Goal: Information Seeking & Learning: Learn about a topic

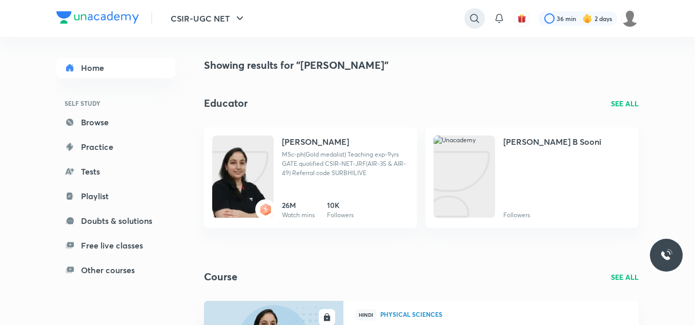
click at [470, 13] on icon at bounding box center [475, 18] width 12 height 12
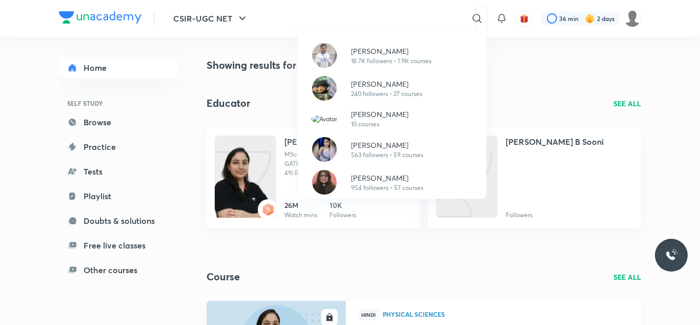
drag, startPoint x: 390, startPoint y: 17, endPoint x: 339, endPoint y: 37, distance: 55.2
click at [339, 37] on div "Amit Ranjan 18.7K followers • 1.9K courses Shikha Sharma 240 followers • 27 cou…" at bounding box center [392, 114] width 189 height 170
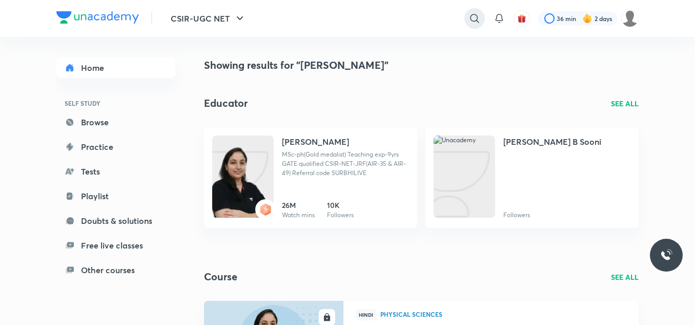
click at [477, 16] on icon at bounding box center [475, 18] width 12 height 12
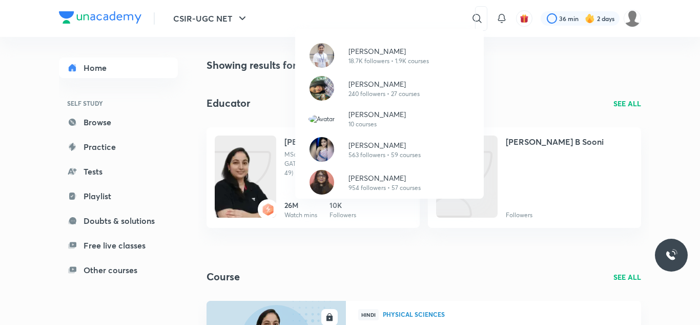
drag, startPoint x: 394, startPoint y: 13, endPoint x: 348, endPoint y: 15, distance: 45.7
click at [348, 15] on div "Amit Ranjan 18.7K followers • 1.9K courses Shikha Sharma 240 followers • 27 cou…" at bounding box center [350, 162] width 700 height 325
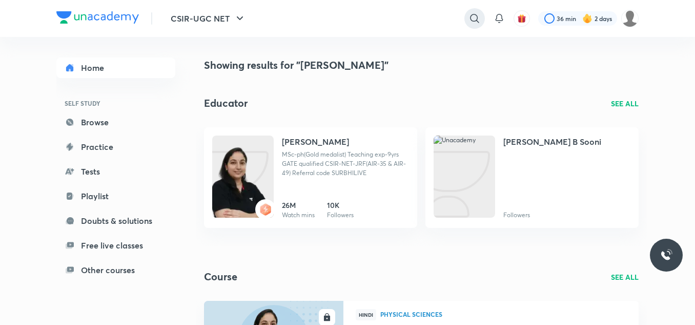
click at [476, 16] on icon at bounding box center [474, 18] width 9 height 9
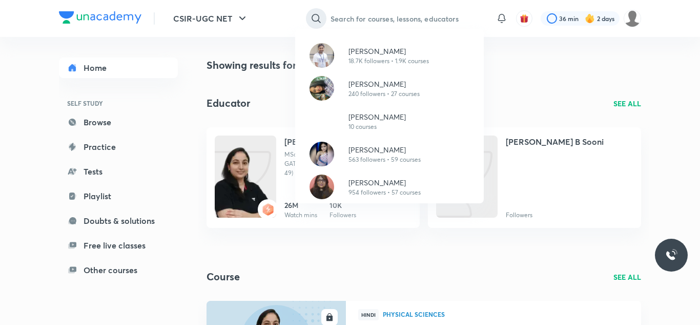
paste input "[PERSON_NAME]"
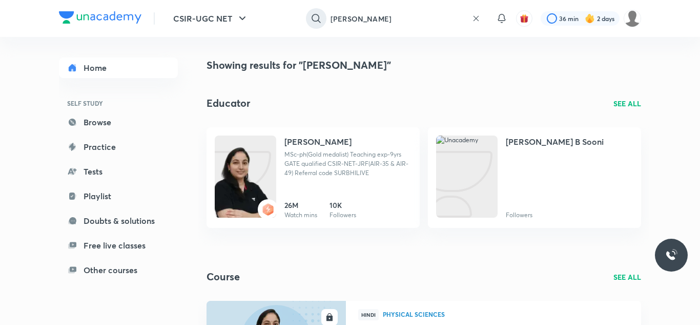
type input "[PERSON_NAME]"
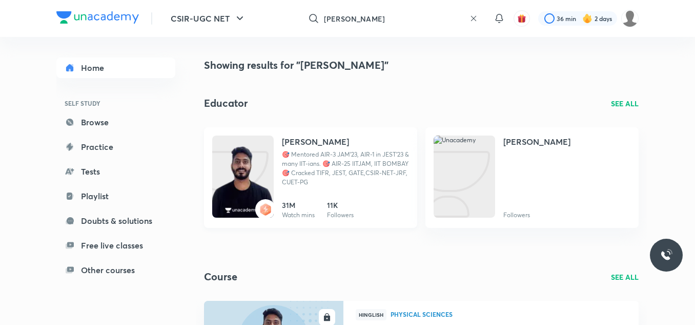
click at [305, 148] on div "Shanu Arora 🎯 Mentored AIR-3 JAM'23, AIR-1 in JEST'23 & many IIT-ians. 🎯 AIR-25…" at bounding box center [345, 164] width 127 height 59
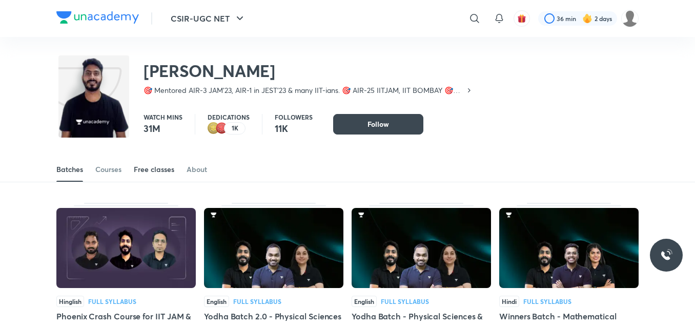
click at [166, 170] on div "Free classes" at bounding box center [154, 169] width 41 height 10
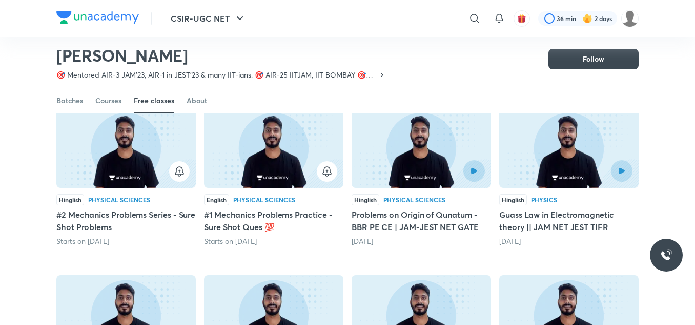
scroll to position [96, 0]
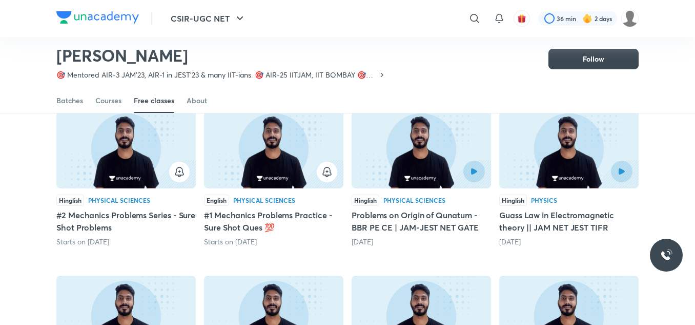
click at [416, 142] on img at bounding box center [421, 148] width 139 height 80
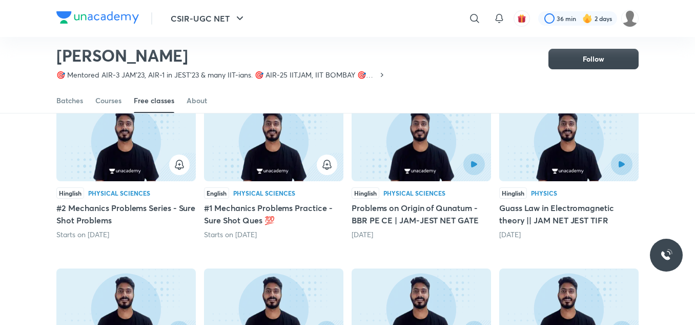
scroll to position [103, 0]
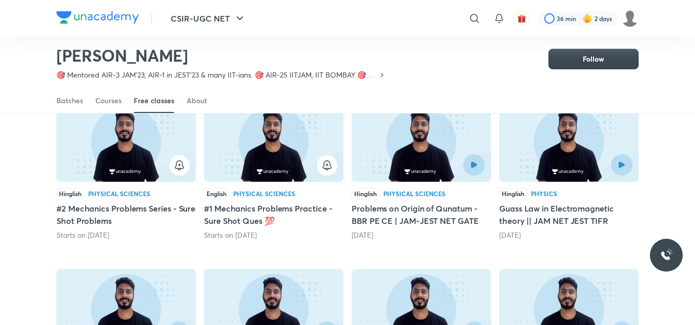
click at [544, 141] on img at bounding box center [568, 142] width 139 height 80
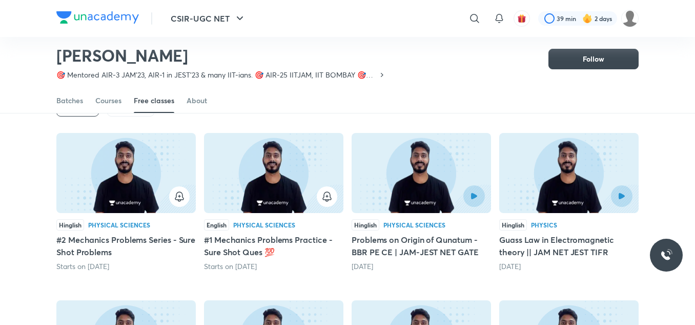
scroll to position [71, 0]
click at [397, 205] on div at bounding box center [421, 197] width 127 height 22
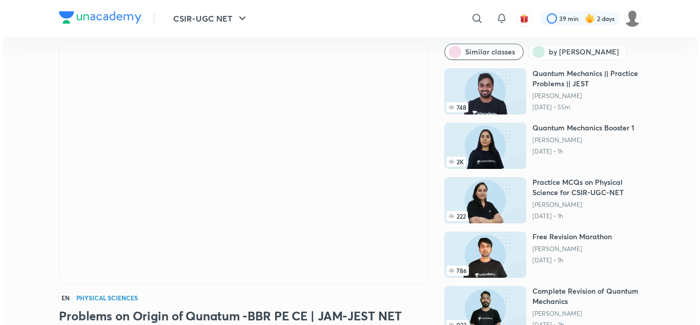
scroll to position [33, 0]
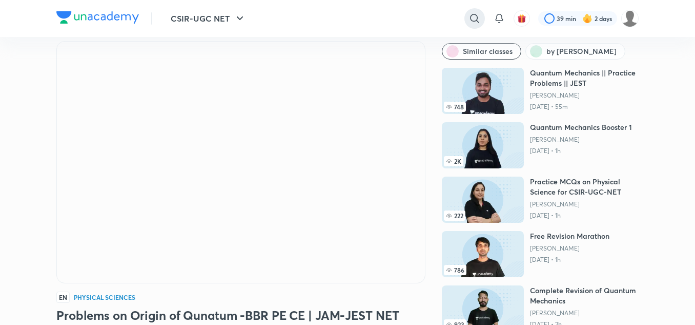
click at [471, 19] on icon at bounding box center [475, 18] width 12 height 12
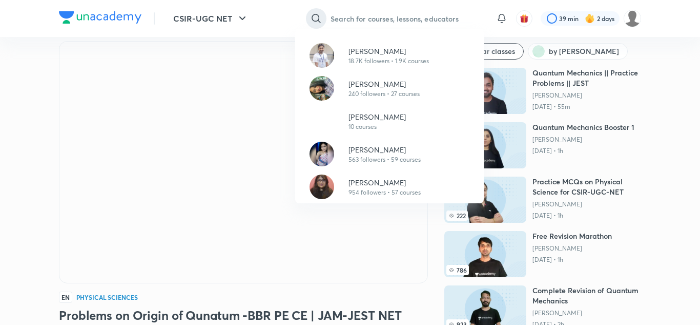
paste input "Dr kuldeep Garg"
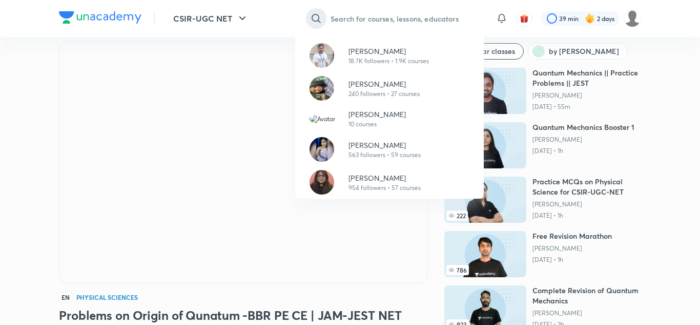
type input "Dr kuldeep Garg"
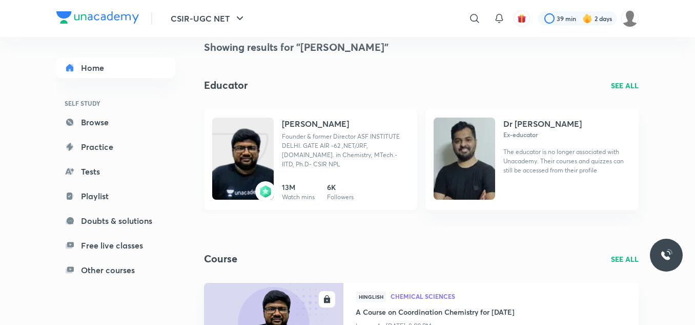
scroll to position [18, 0]
click at [375, 139] on p "Founder & former Director ASF INSTITUTE DELHI. GATE AIR -62 ,NET/JRF, M.Sc. in …" at bounding box center [345, 149] width 127 height 37
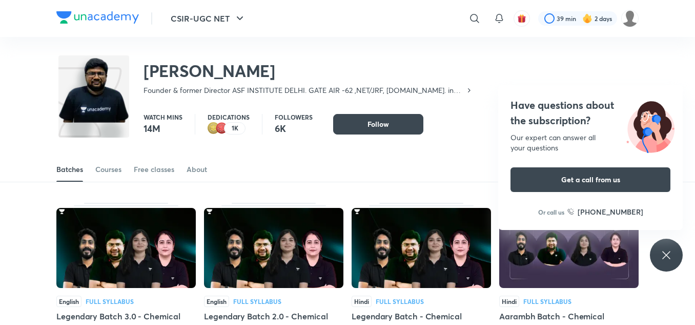
click at [375, 139] on div "Batches Courses Free classes About" at bounding box center [347, 158] width 695 height 48
click at [155, 174] on link "Free classes" at bounding box center [154, 169] width 41 height 25
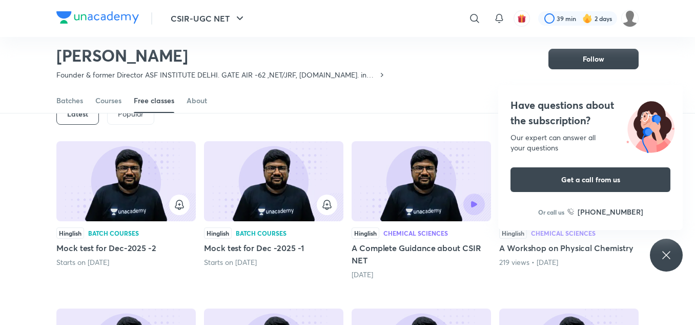
scroll to position [65, 0]
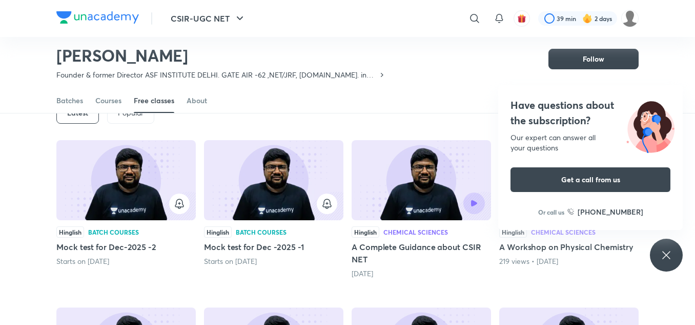
click at [674, 260] on div "Have questions about the subscription? Our expert can answer all your questions…" at bounding box center [666, 254] width 33 height 33
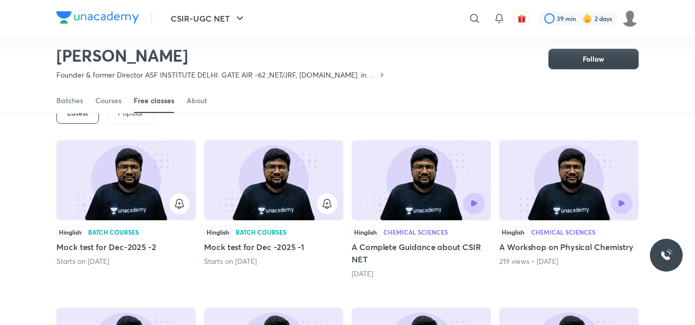
click at [440, 195] on div at bounding box center [453, 203] width 64 height 22
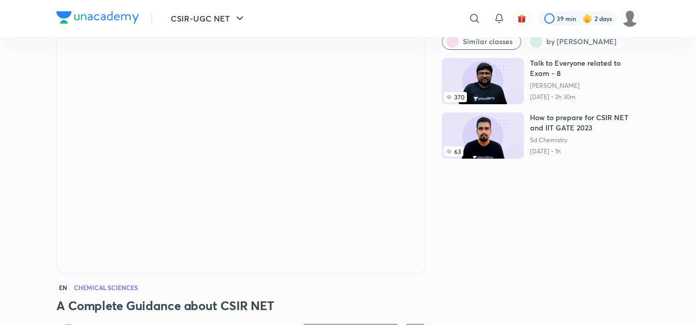
scroll to position [49, 0]
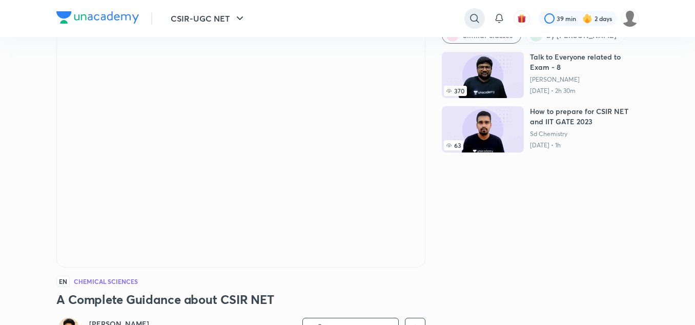
click at [471, 27] on div at bounding box center [475, 18] width 21 height 21
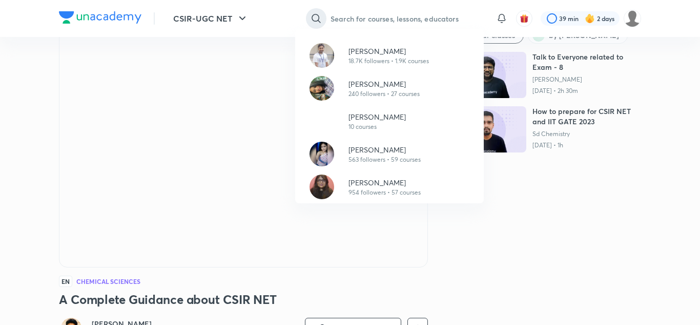
paste input "[PERSON_NAME]"
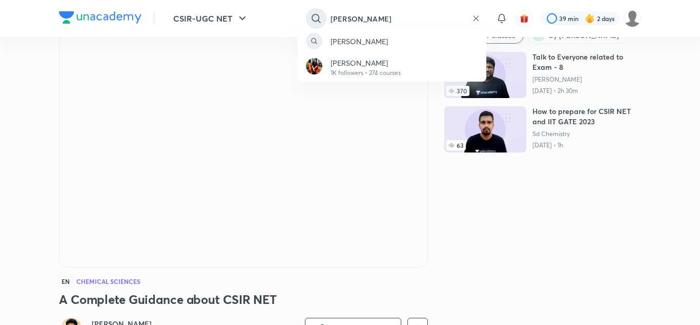
type input "[PERSON_NAME]"
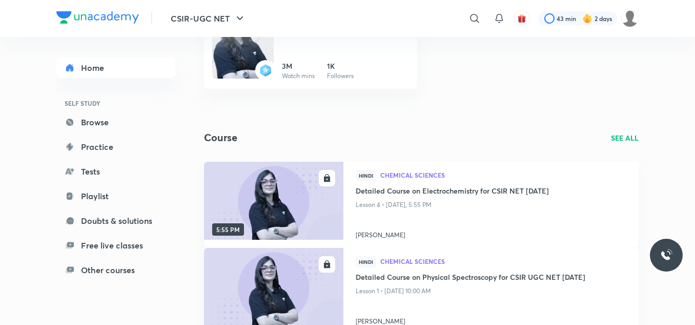
scroll to position [145, 0]
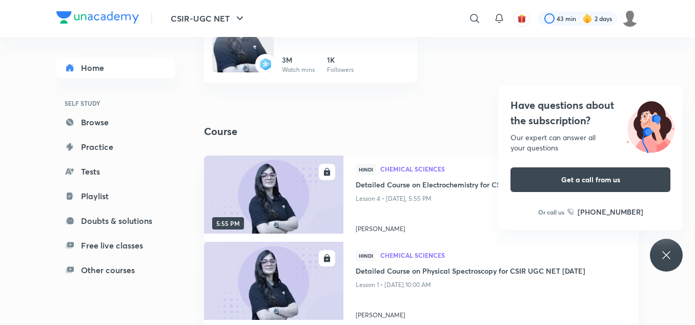
click at [666, 251] on icon at bounding box center [666, 255] width 12 height 12
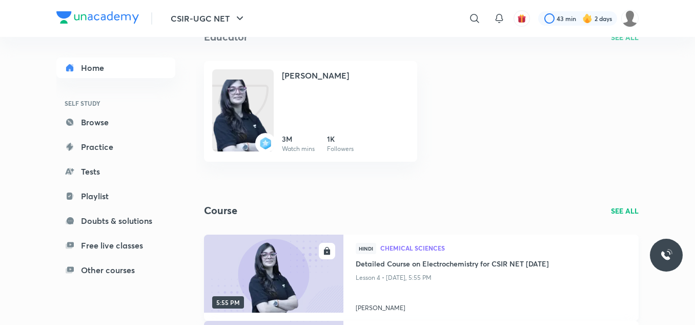
scroll to position [0, 0]
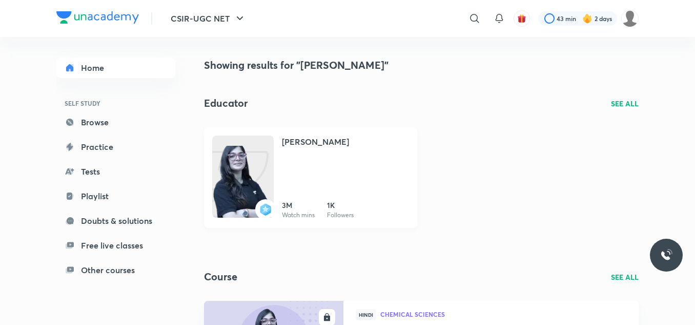
click at [303, 151] on div "[PERSON_NAME]" at bounding box center [345, 146] width 127 height 23
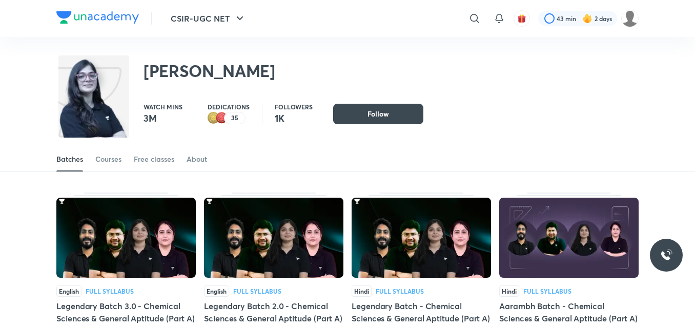
click at [177, 156] on div "Batches Courses Free classes About" at bounding box center [347, 159] width 582 height 25
click at [168, 156] on div "Free classes" at bounding box center [154, 159] width 41 height 10
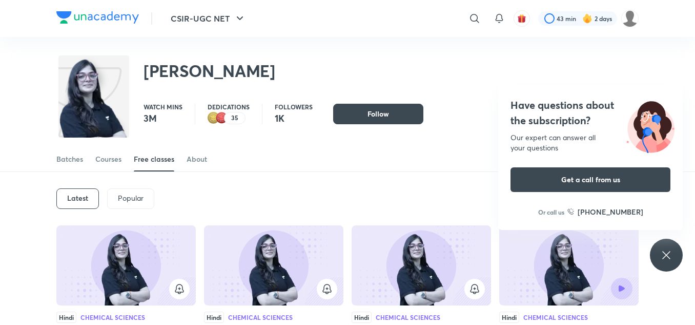
click at [459, 52] on div "[PERSON_NAME]" at bounding box center [347, 65] width 582 height 56
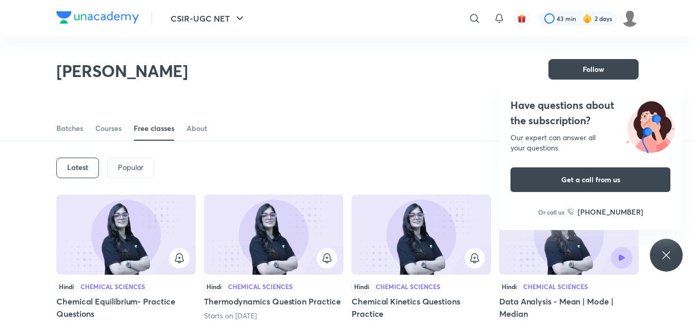
scroll to position [80, 0]
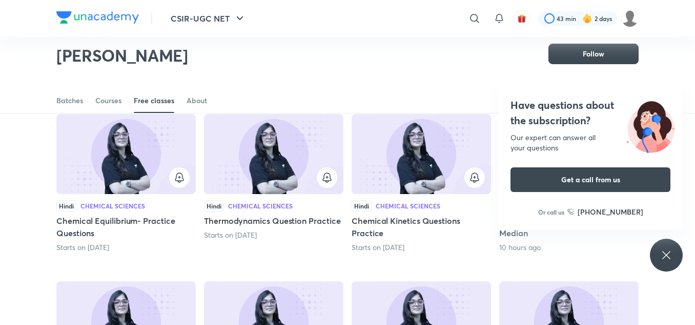
click at [668, 261] on div "Have questions about the subscription? Our expert can answer all your questions…" at bounding box center [666, 254] width 33 height 33
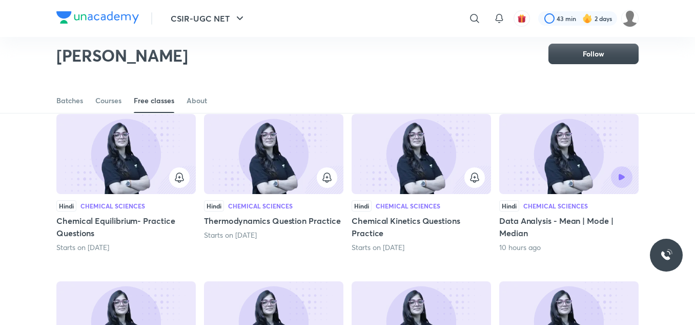
click at [540, 157] on img at bounding box center [568, 154] width 139 height 80
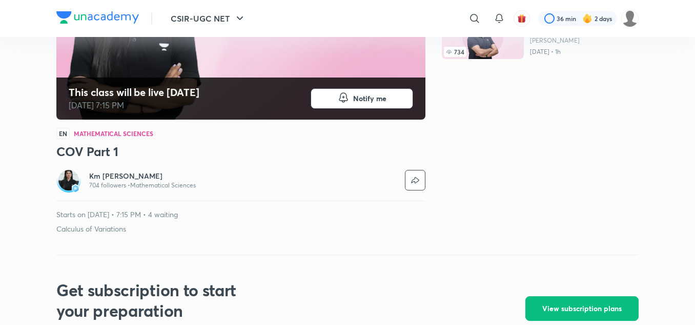
scroll to position [197, 0]
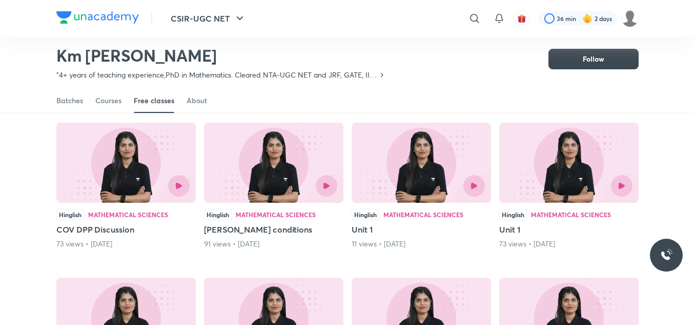
click at [475, 22] on icon at bounding box center [475, 18] width 12 height 12
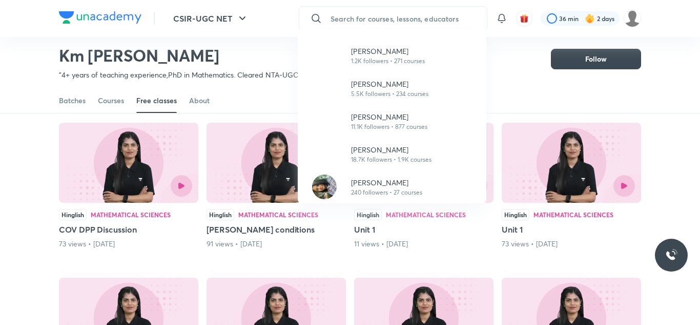
paste input "[PERSON_NAME]"
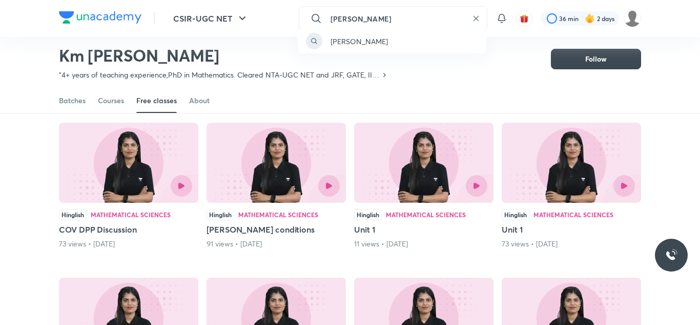
type input "[PERSON_NAME]"
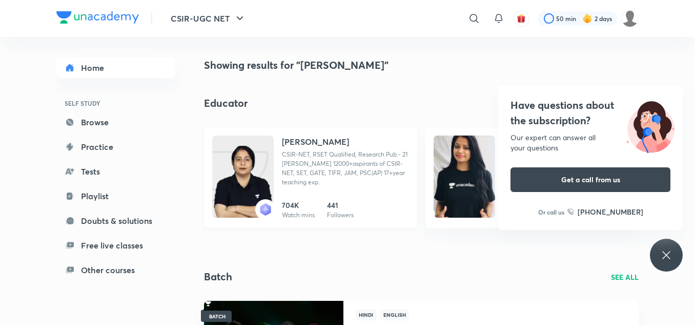
click at [310, 161] on p "CSIR-NET, RSET Qualified, Research Pub.- 21 [PERSON_NAME] 12000+aspirants of CS…" at bounding box center [345, 168] width 127 height 37
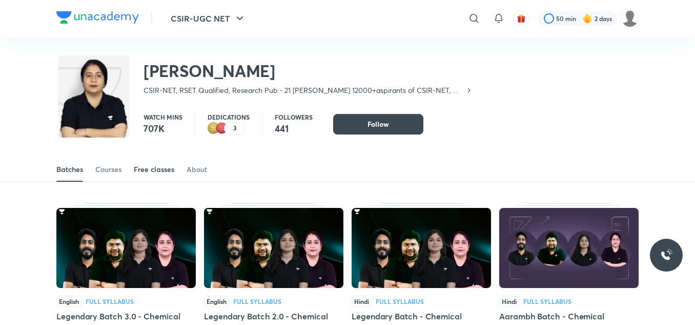
click at [164, 168] on div "Free classes" at bounding box center [154, 169] width 41 height 10
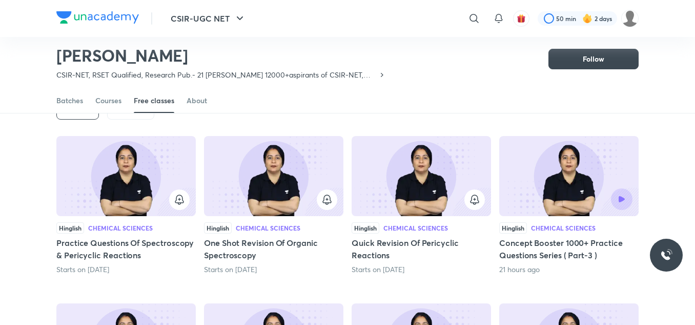
scroll to position [68, 0]
click at [535, 174] on img at bounding box center [568, 176] width 139 height 80
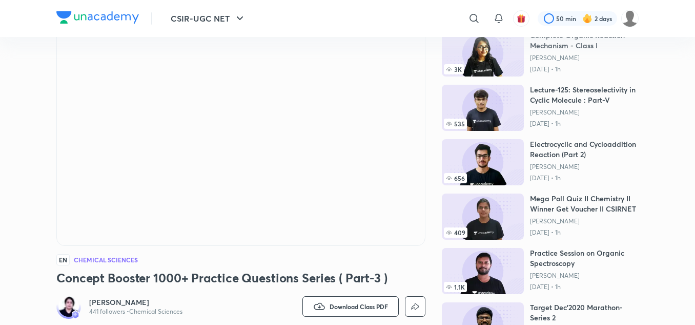
scroll to position [67, 0]
